Goal: Navigation & Orientation: Find specific page/section

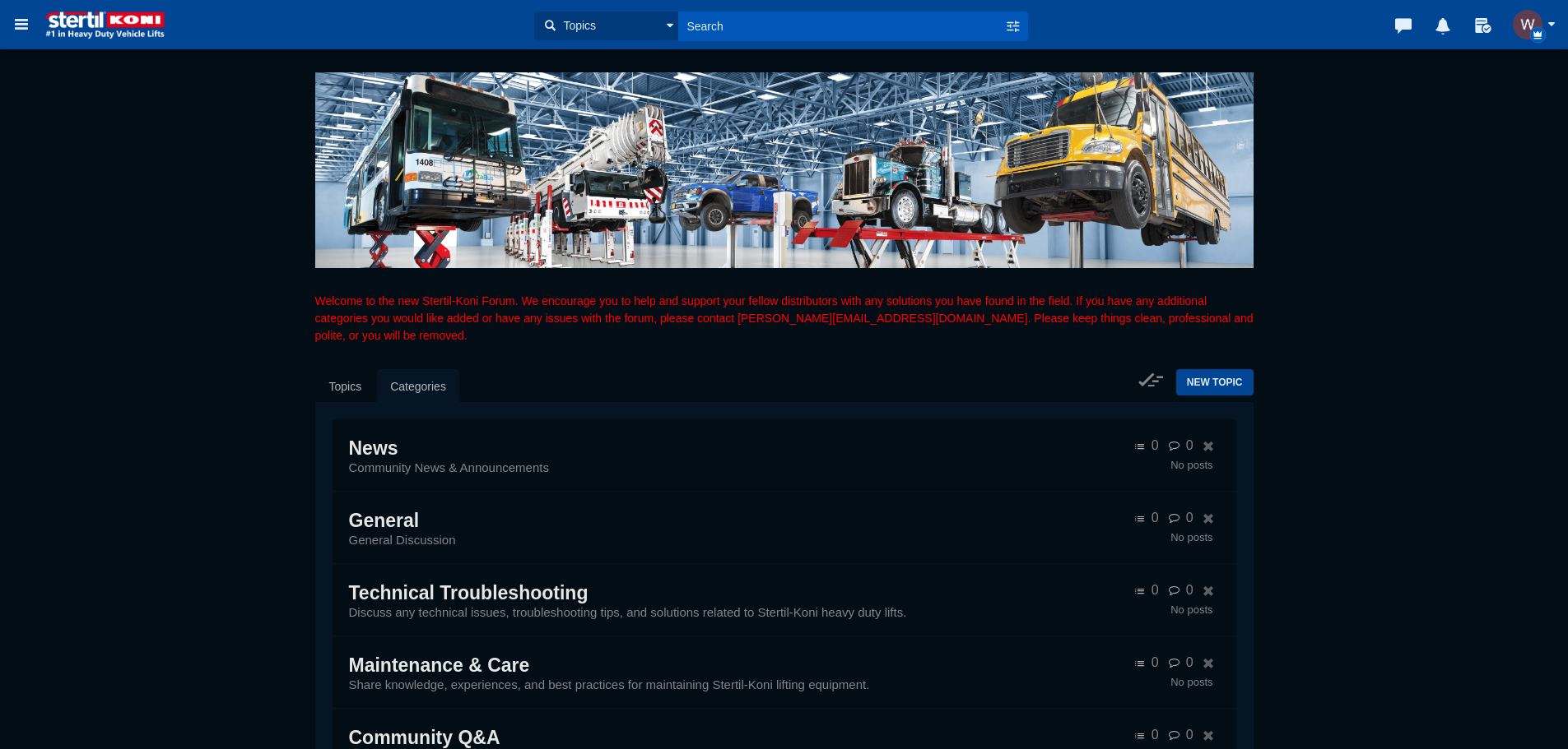
click at [1522, 33] on img "button" at bounding box center [1527, 24] width 29 height 29
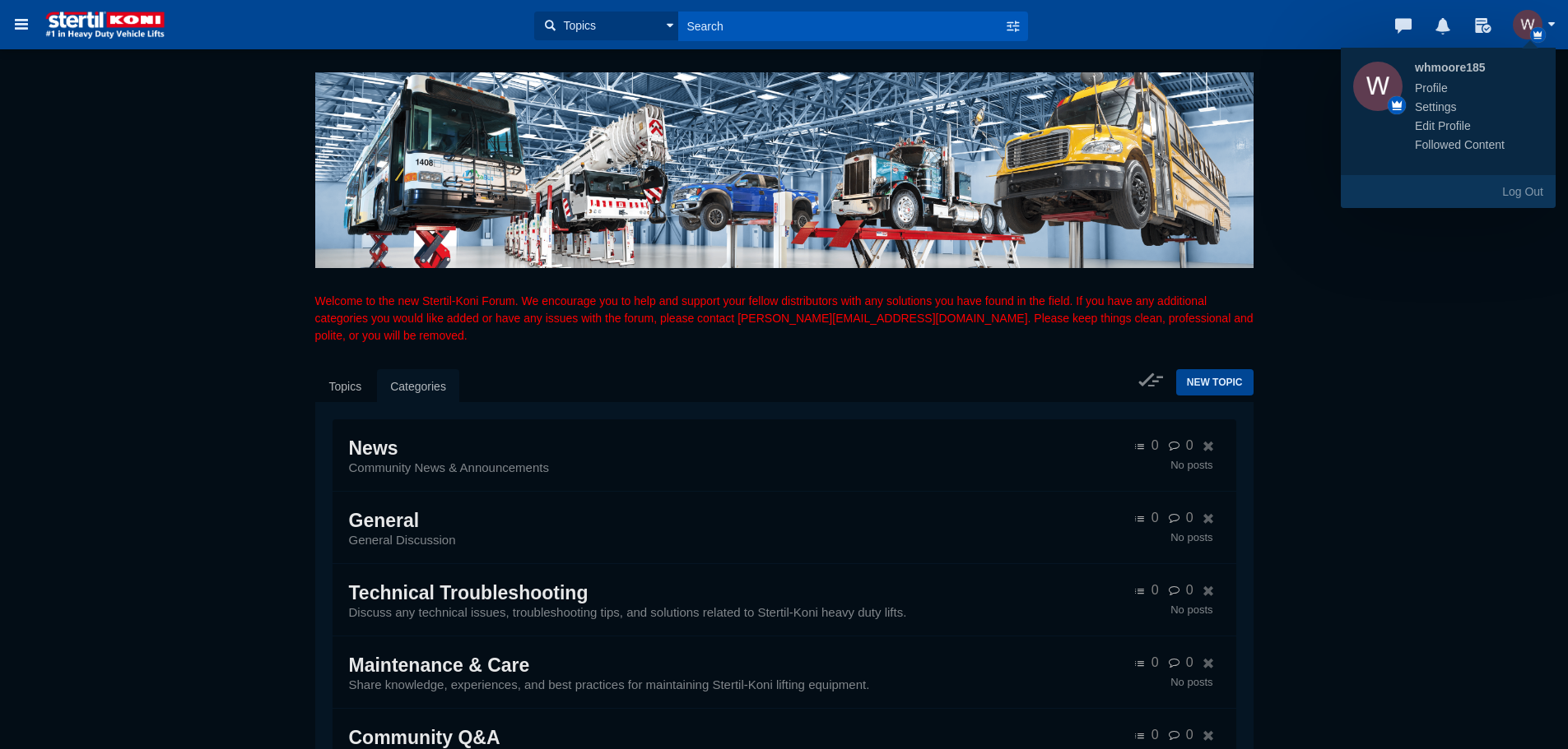
click at [24, 19] on icon at bounding box center [21, 24] width 18 height 29
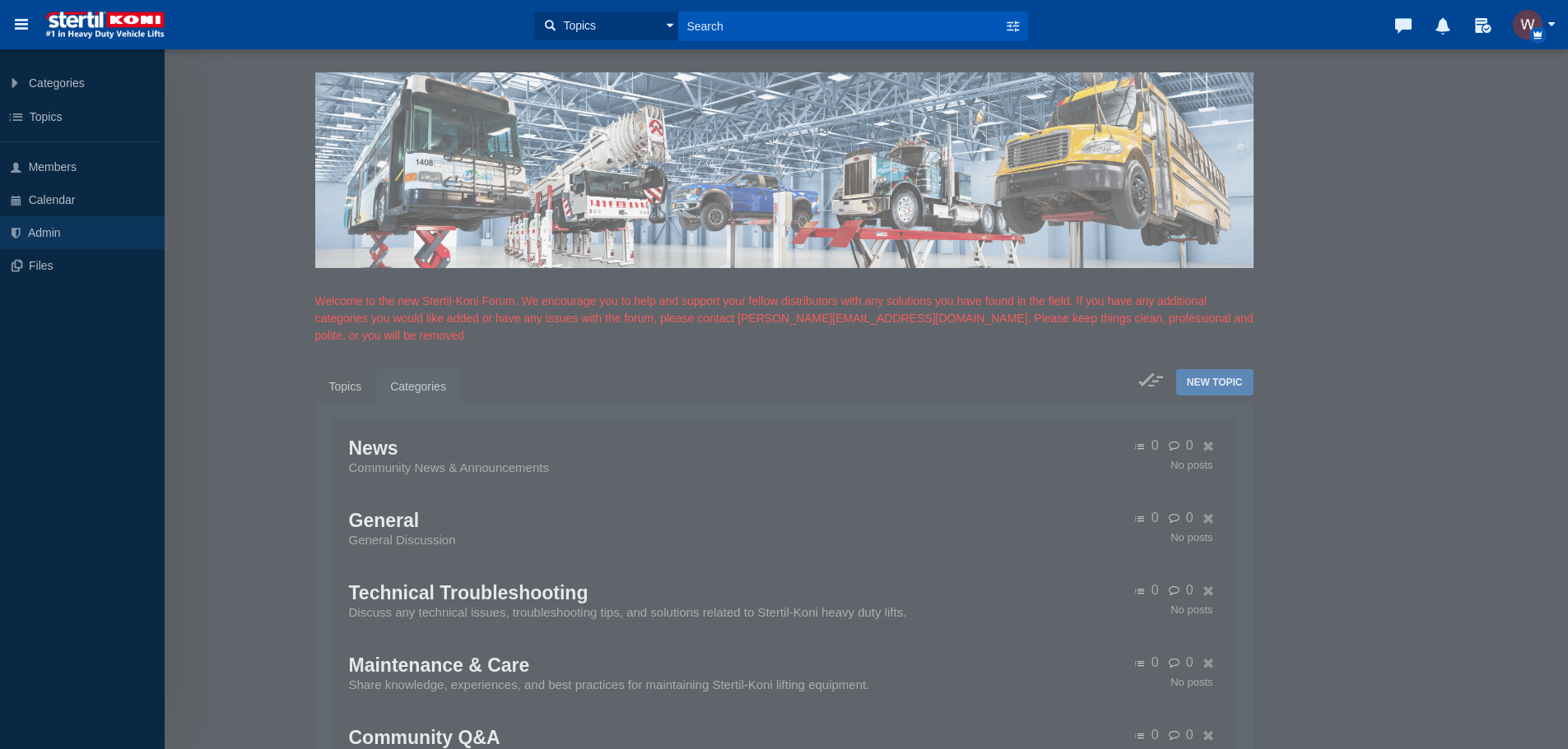
click at [62, 240] on link "Admin" at bounding box center [82, 233] width 165 height 33
click at [208, 176] on div "Categories All Categories Categories News General Technical Troubleshooting Mai…" at bounding box center [784, 374] width 1568 height 749
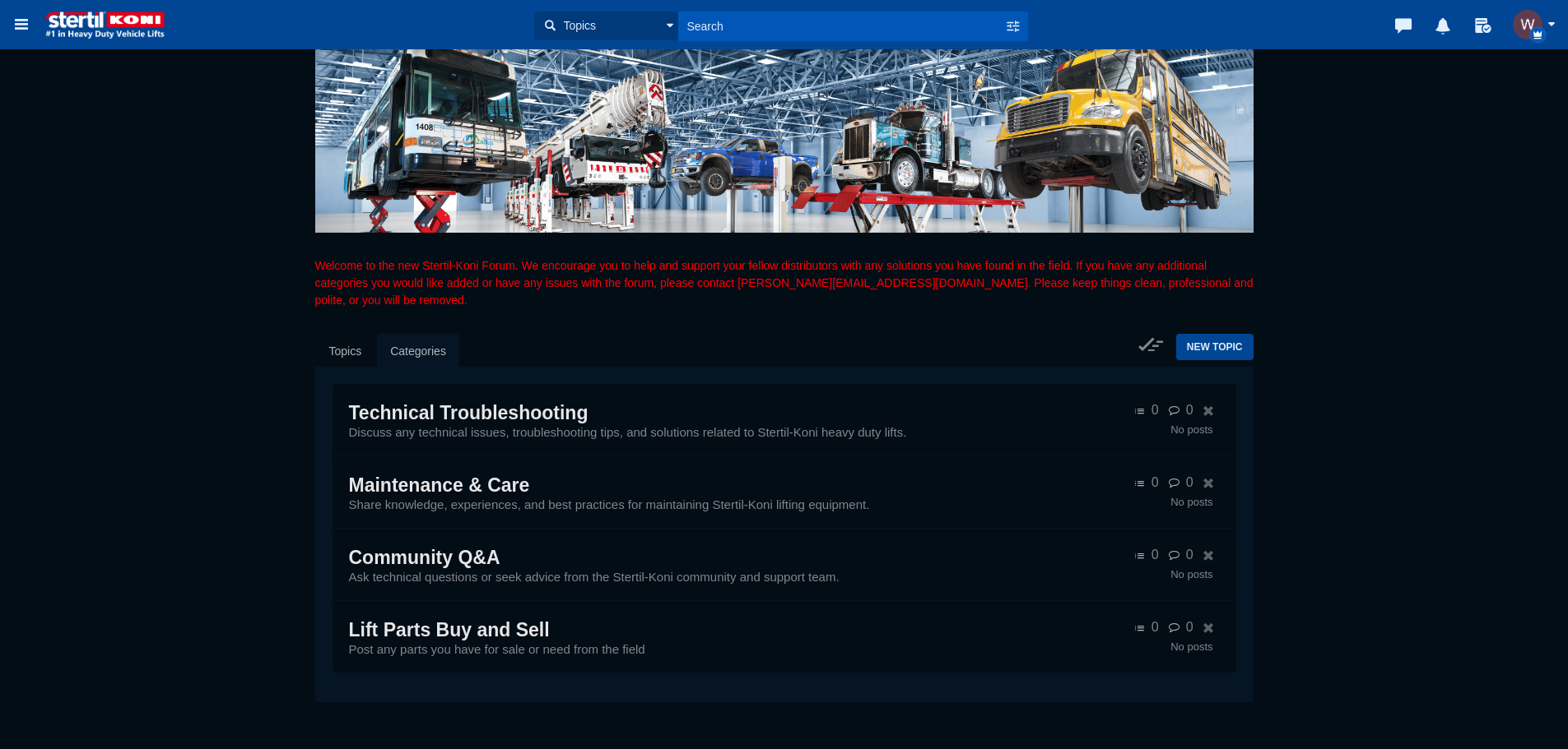
scroll to position [53, 0]
